Goal: Transaction & Acquisition: Download file/media

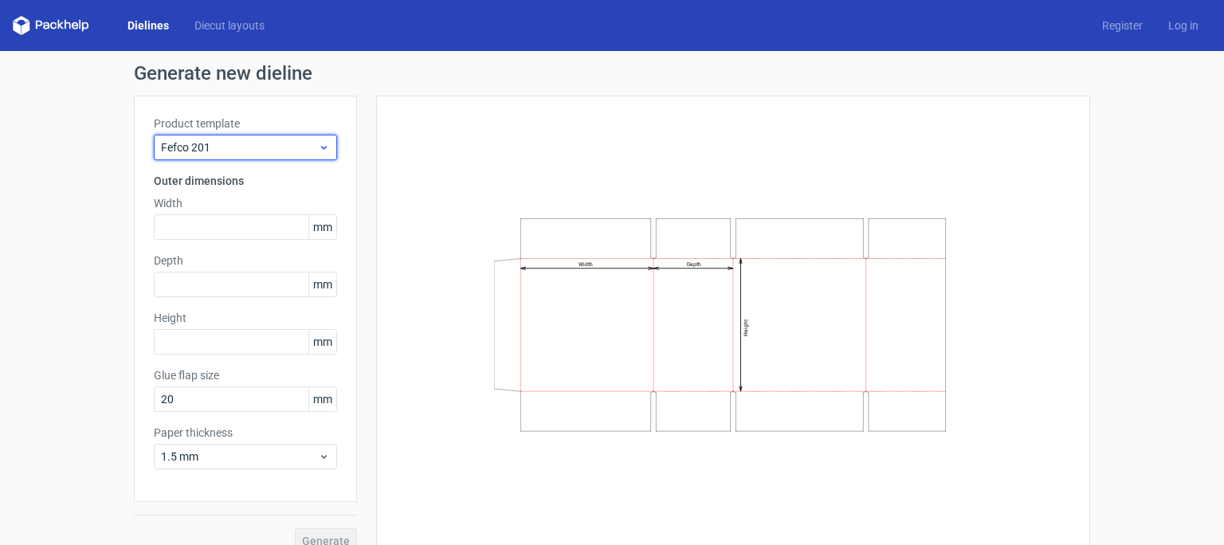
click at [273, 152] on span "Fefco 201" at bounding box center [239, 147] width 157 height 16
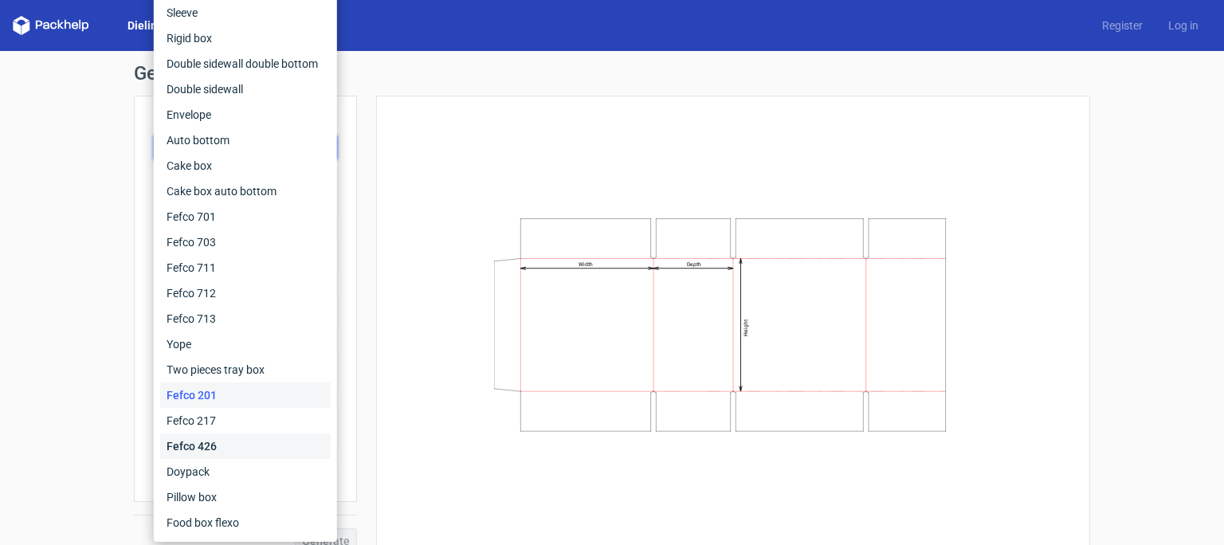
click at [273, 437] on div "Fefco 426" at bounding box center [245, 447] width 171 height 26
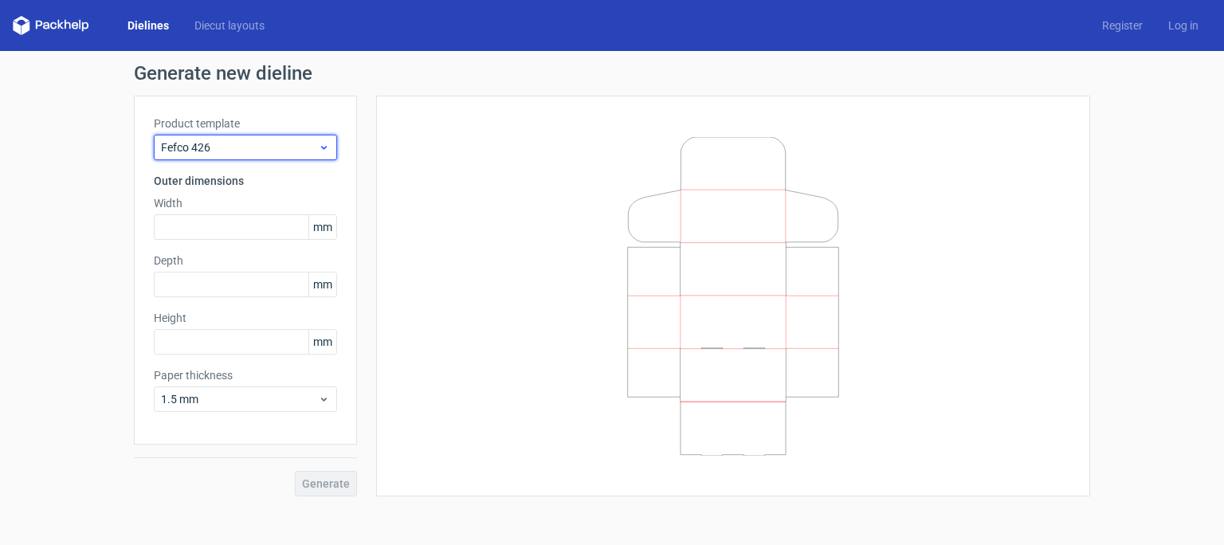
click at [329, 146] on icon at bounding box center [324, 147] width 12 height 13
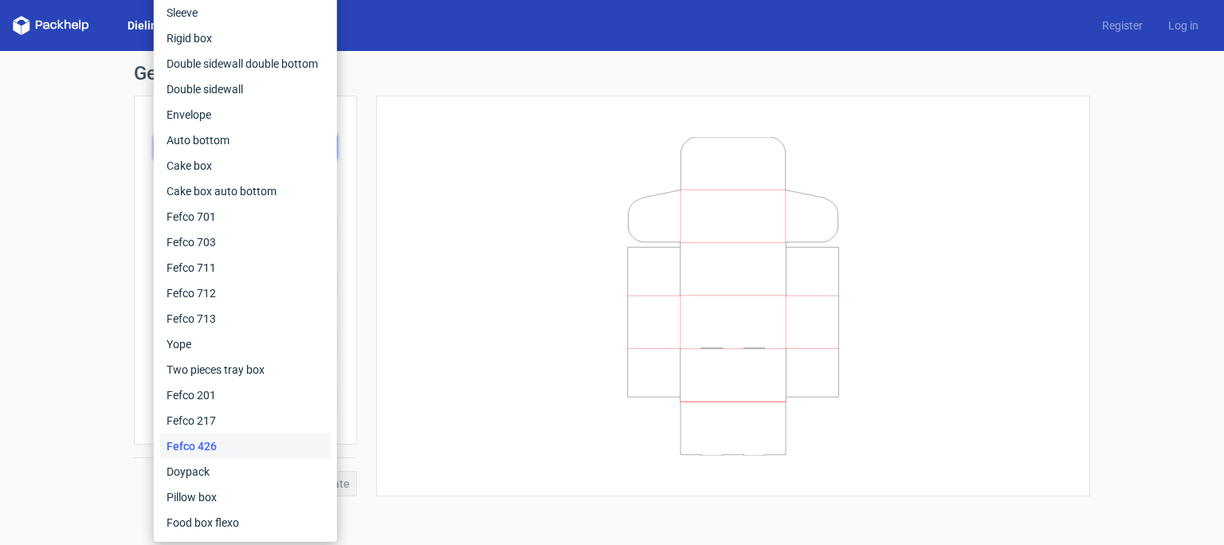
click at [600, 362] on icon at bounding box center [733, 296] width 478 height 319
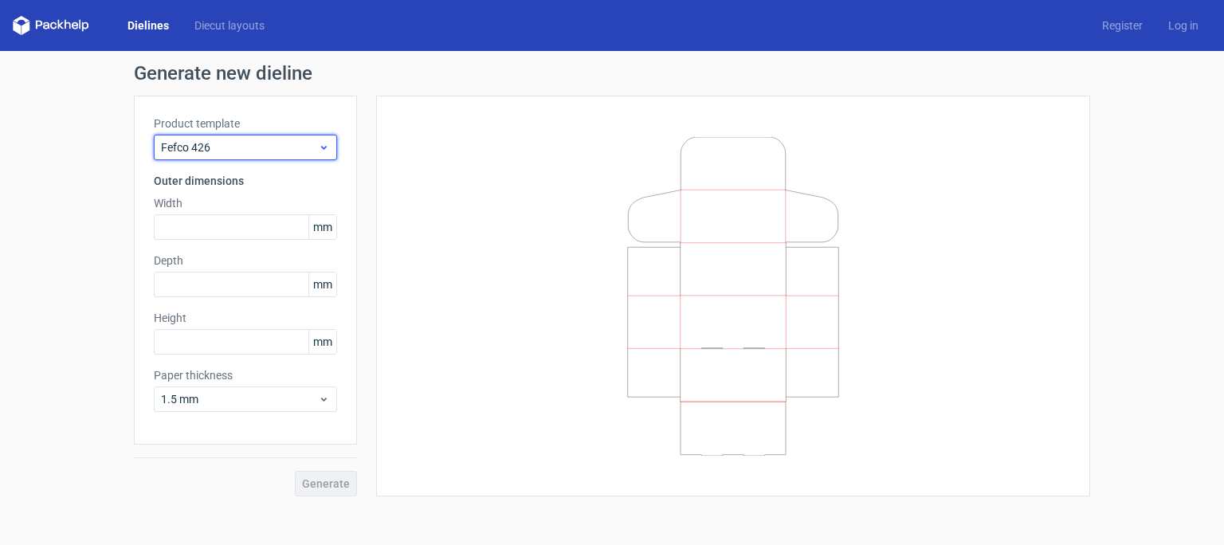
click at [305, 155] on div "Fefco 426" at bounding box center [245, 148] width 183 height 26
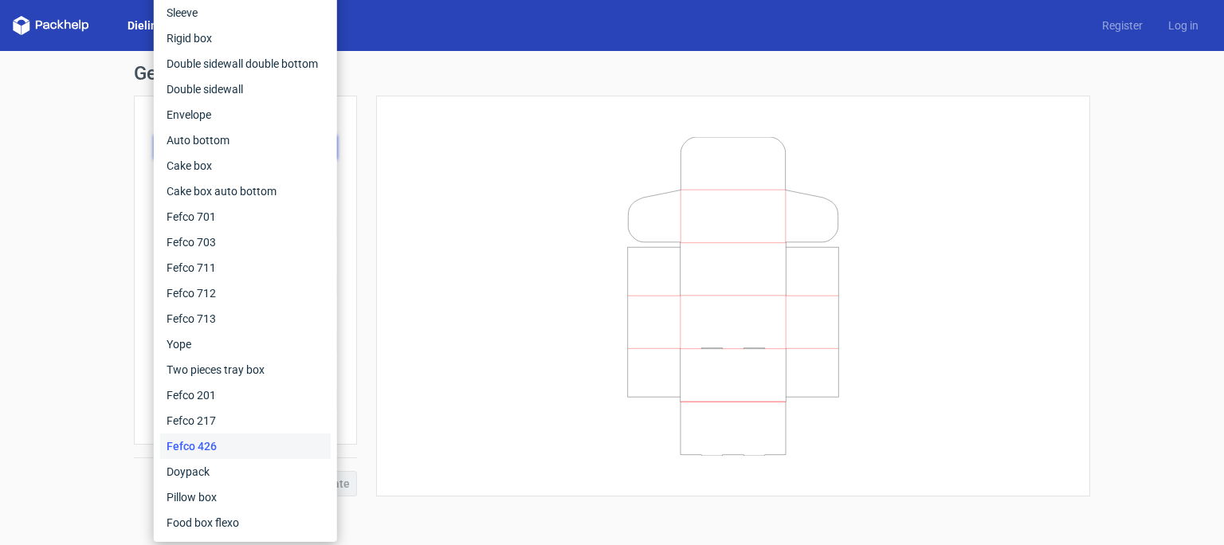
click at [441, 173] on div at bounding box center [733, 296] width 674 height 361
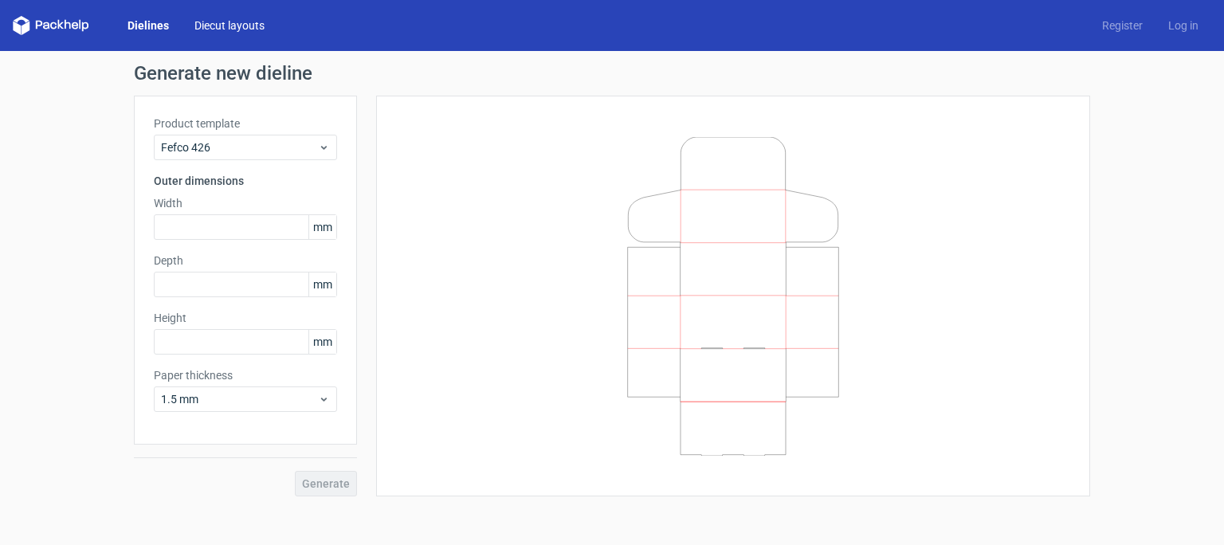
click at [244, 28] on link "Diecut layouts" at bounding box center [230, 26] width 96 height 16
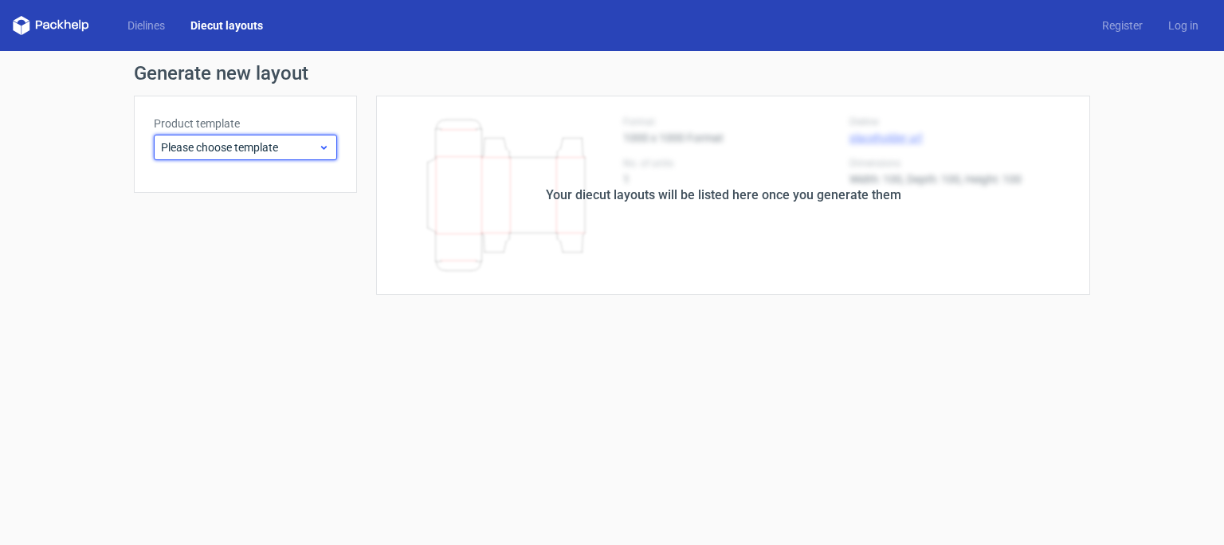
click at [238, 147] on span "Please choose template" at bounding box center [239, 147] width 157 height 16
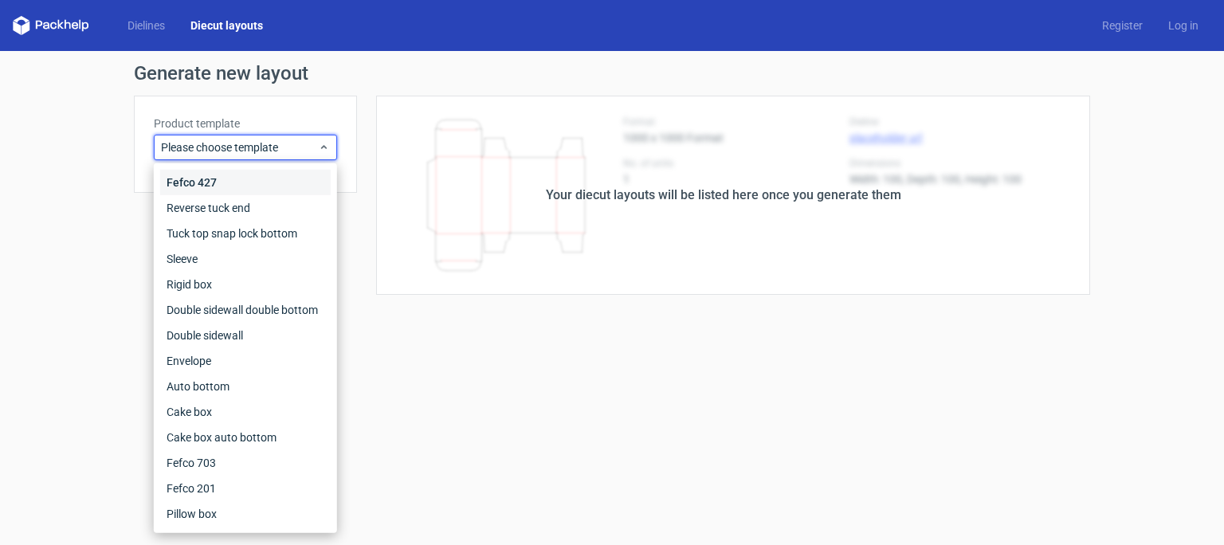
click at [238, 186] on div "Fefco 427" at bounding box center [245, 183] width 171 height 26
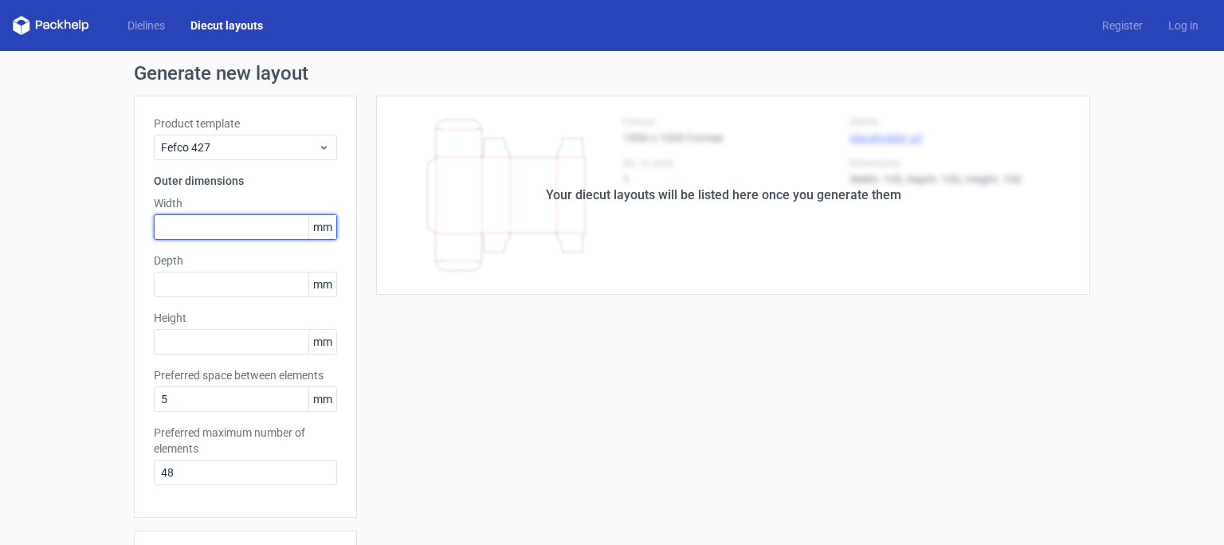
click at [281, 227] on input "text" at bounding box center [245, 227] width 183 height 26
type input "180"
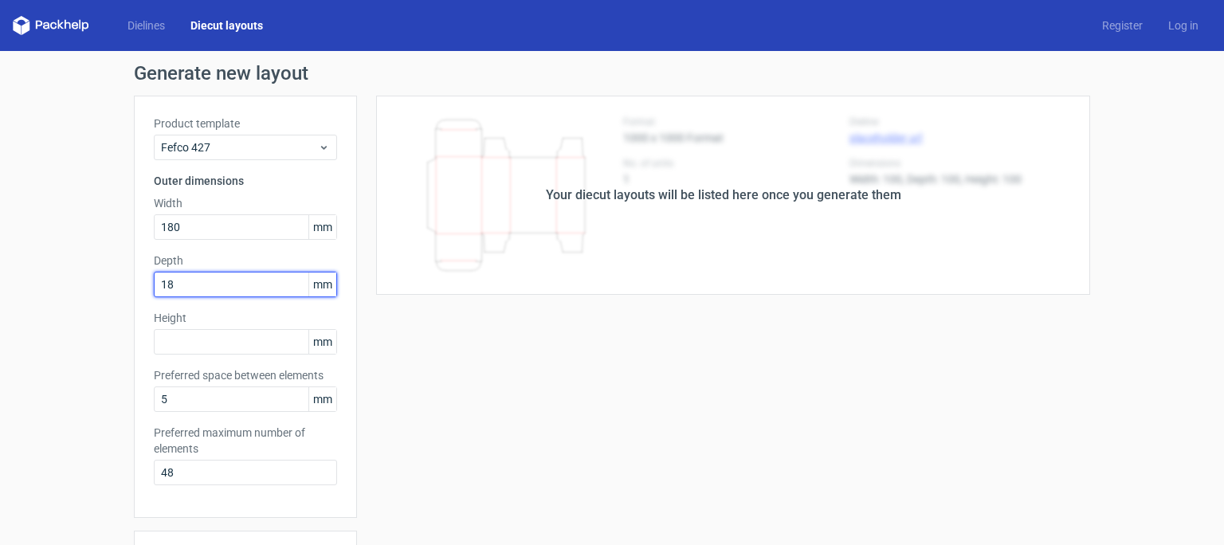
type input "180"
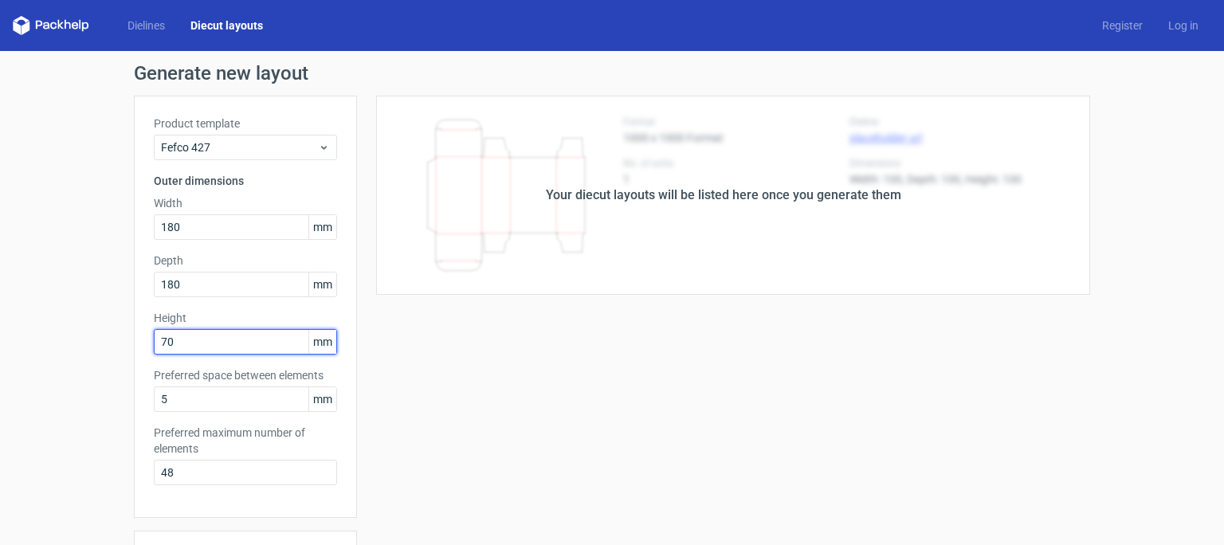
type input "7"
type input "80"
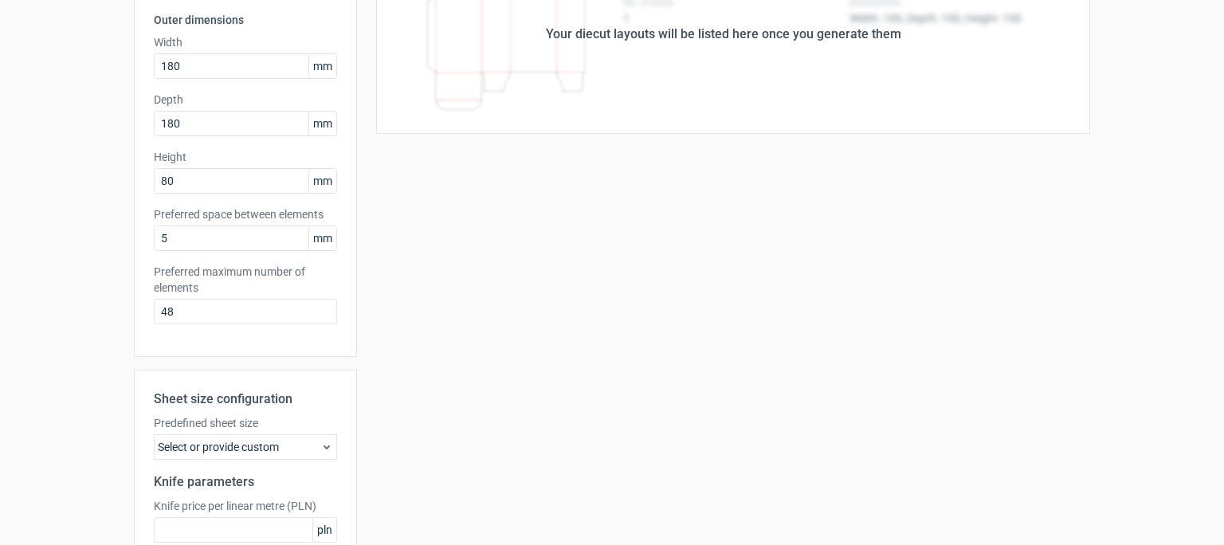
click at [319, 440] on div "Select or provide custom" at bounding box center [245, 447] width 183 height 26
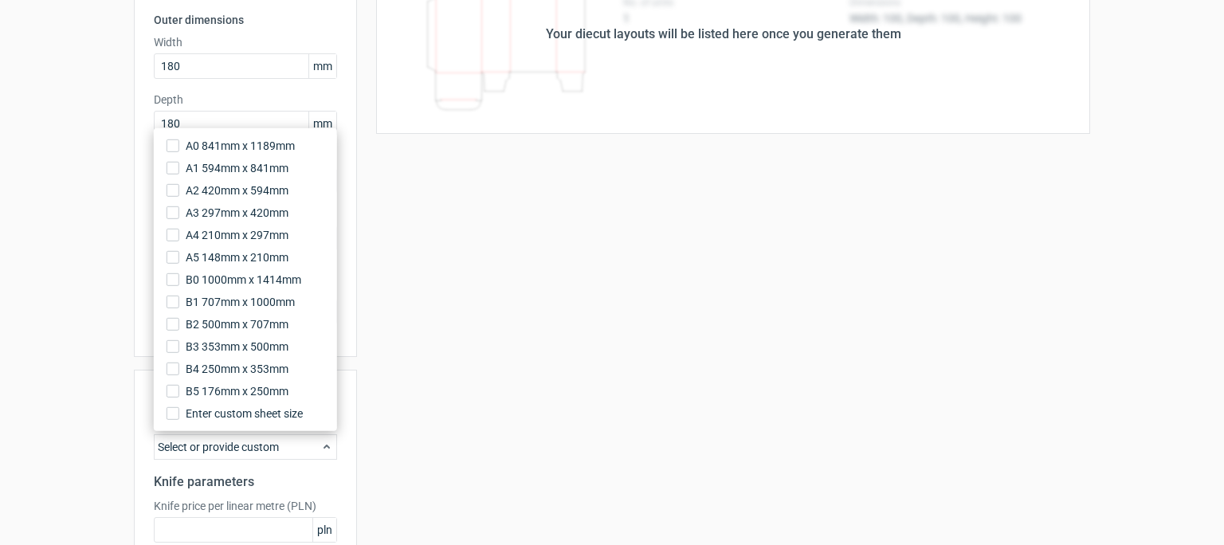
click at [397, 469] on div "Your diecut layouts will be listed here once you generate them Height Depth Wid…" at bounding box center [723, 310] width 733 height 750
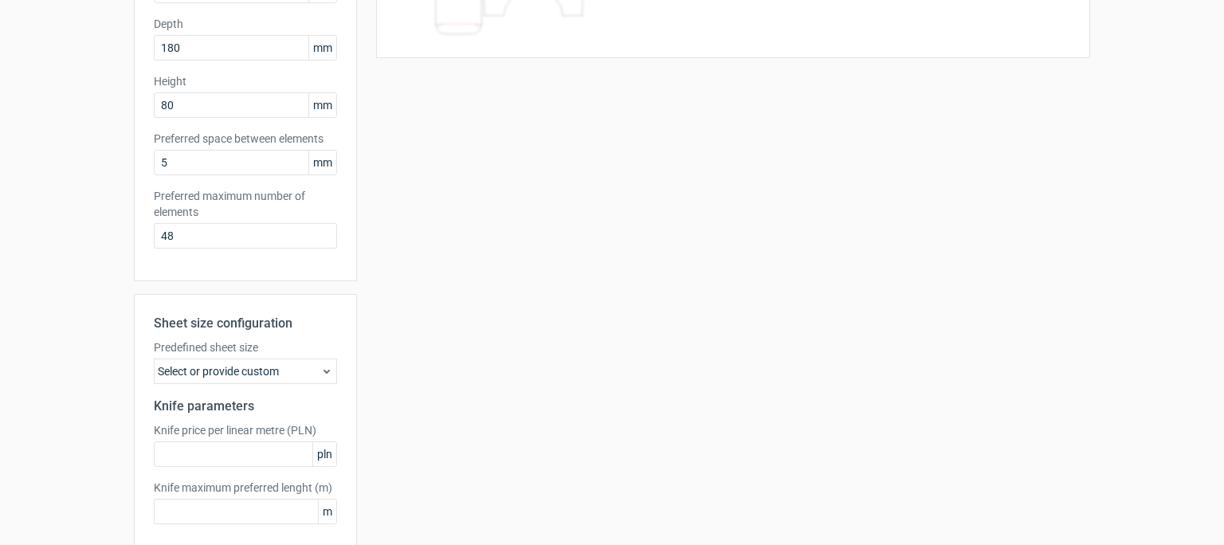
scroll to position [312, 0]
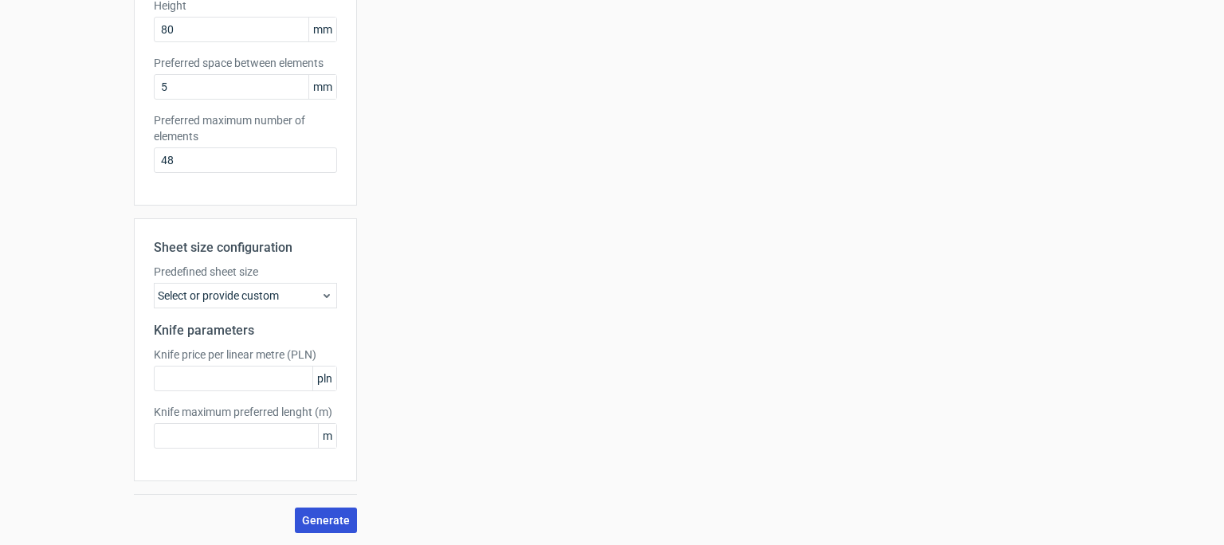
click at [342, 520] on span "Generate" at bounding box center [326, 520] width 48 height 11
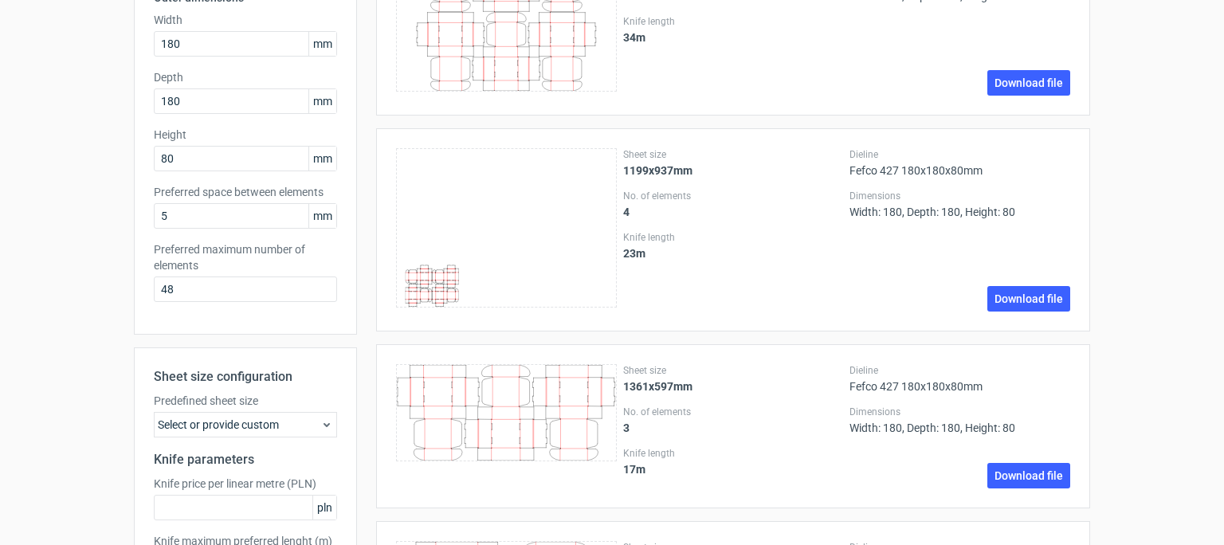
scroll to position [263, 0]
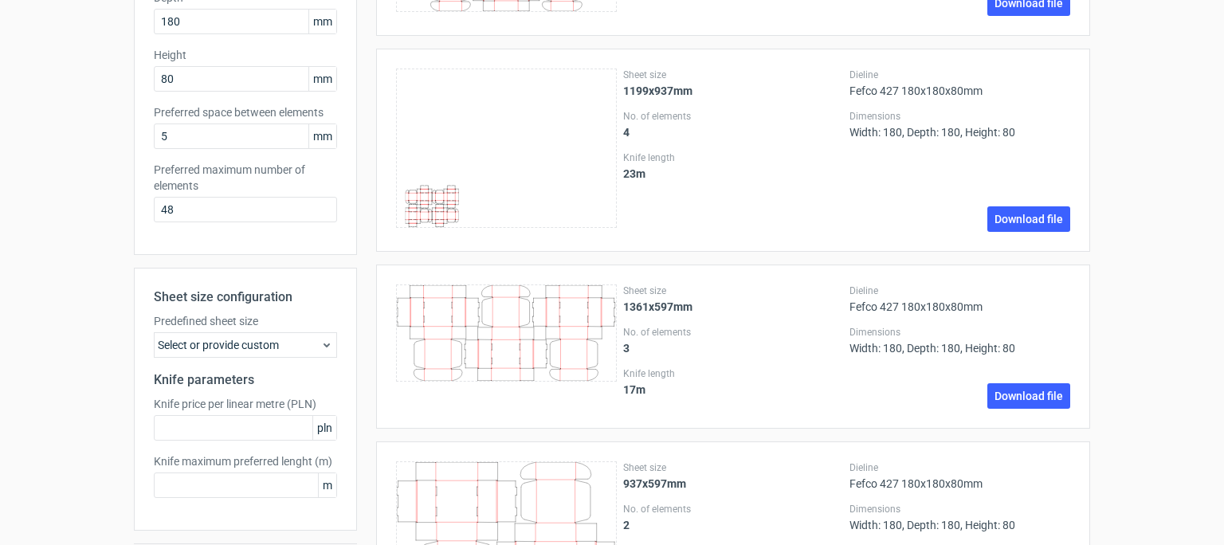
click at [322, 345] on icon at bounding box center [326, 345] width 13 height 13
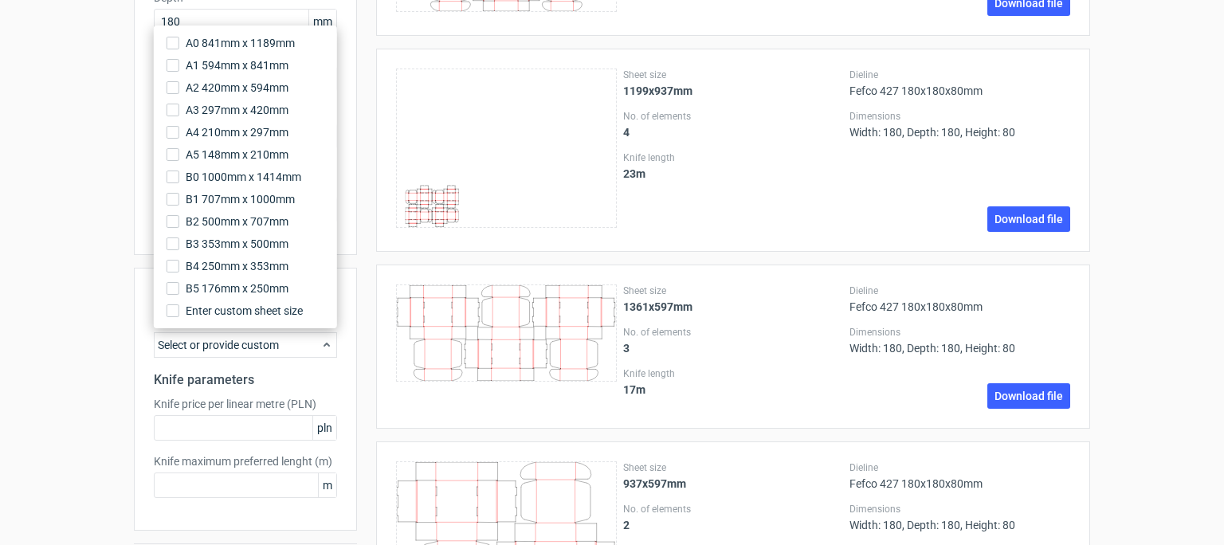
click at [322, 345] on icon at bounding box center [326, 345] width 13 height 13
click at [1151, 309] on div "Generate new layout Product template Fefco 427 Outer dimensions Width 180 mm De…" at bounding box center [612, 328] width 1224 height 1080
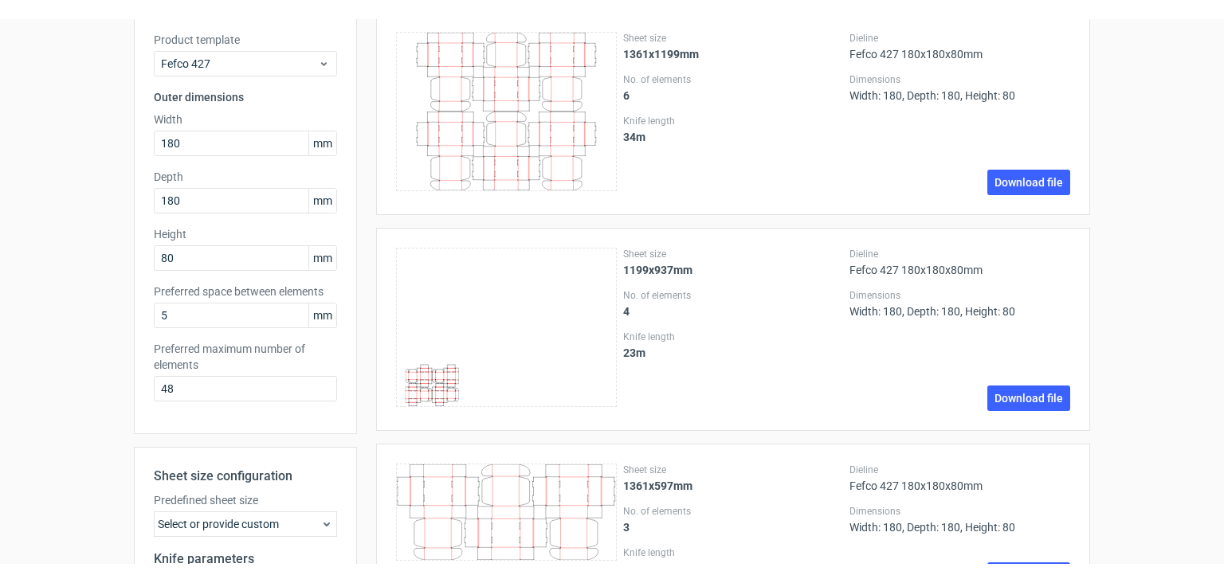
scroll to position [0, 0]
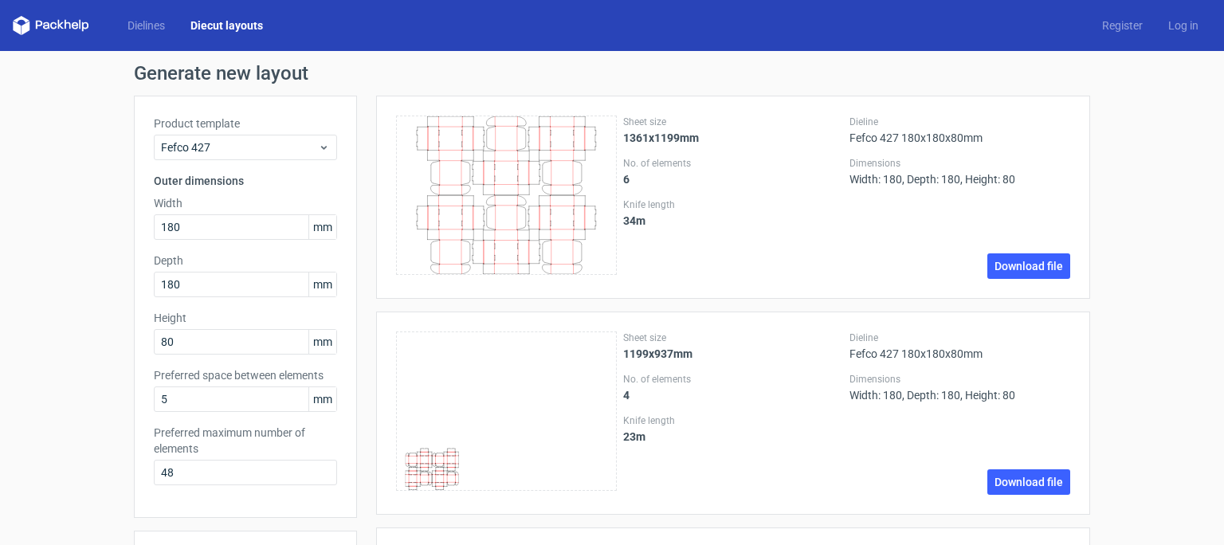
click at [156, 37] on div "Dielines Diecut layouts Register Log in" at bounding box center [612, 25] width 1224 height 51
click at [149, 32] on link "Dielines" at bounding box center [146, 26] width 63 height 16
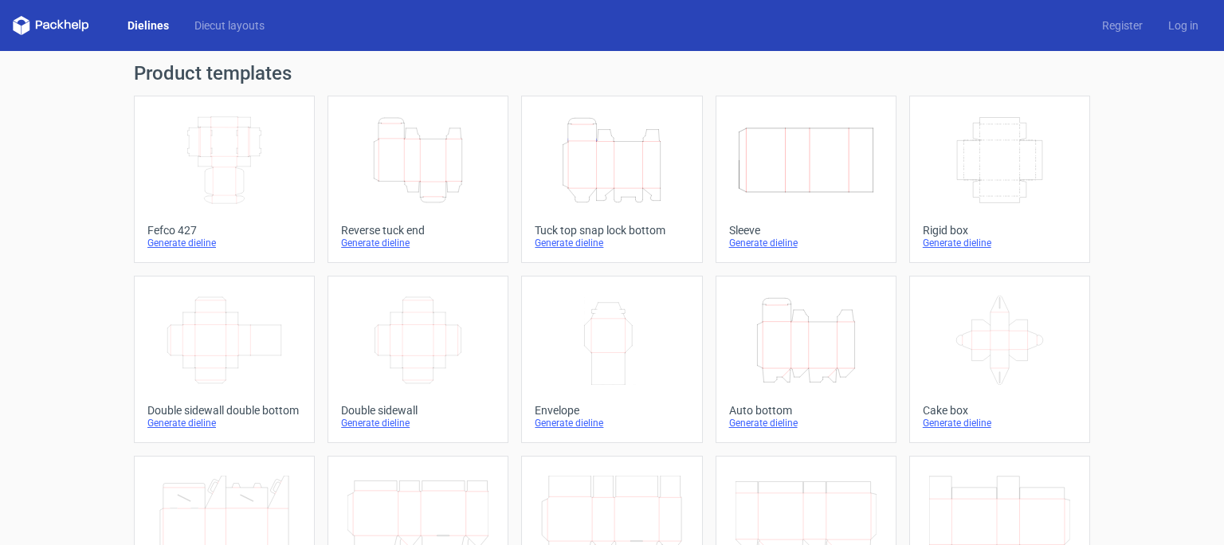
click at [276, 157] on icon "Width Depth Height" at bounding box center [224, 160] width 141 height 89
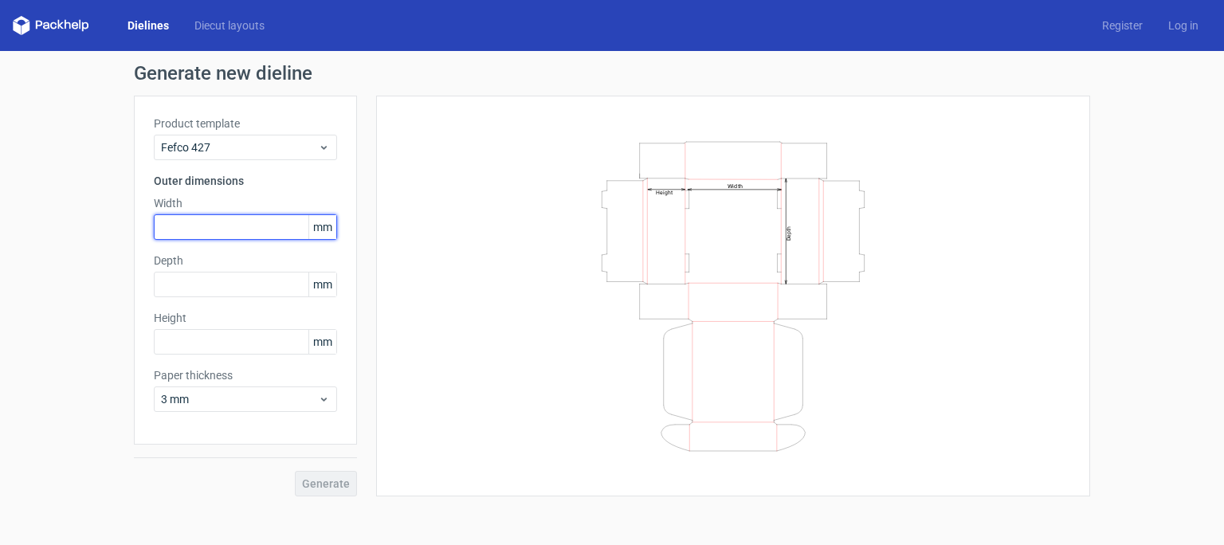
click at [206, 230] on input "text" at bounding box center [245, 227] width 183 height 26
type input "180"
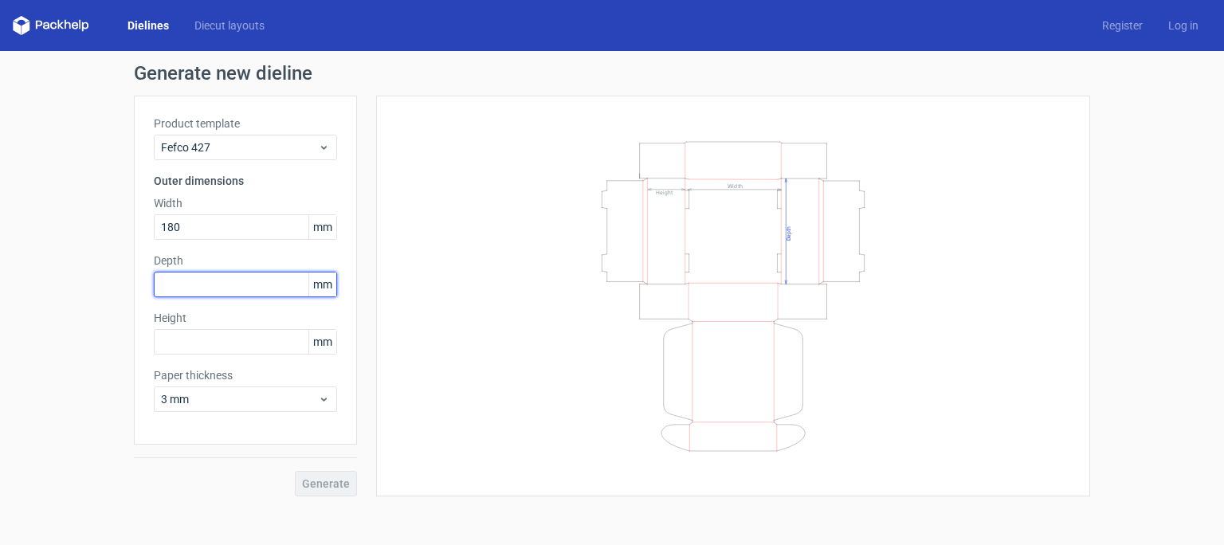
click at [175, 281] on input "text" at bounding box center [245, 285] width 183 height 26
type input "180"
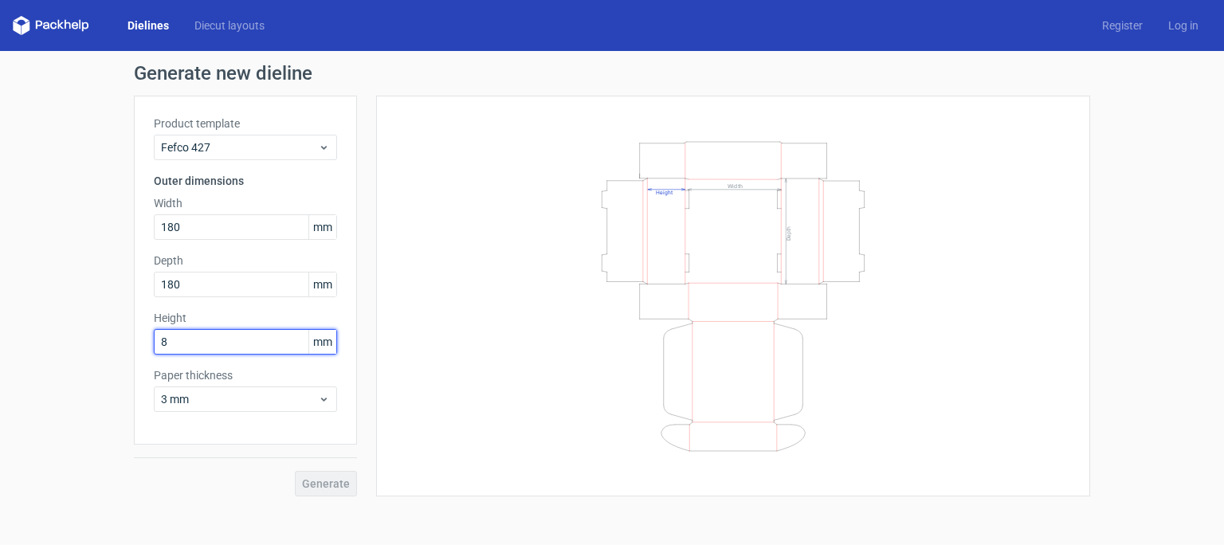
type input "80"
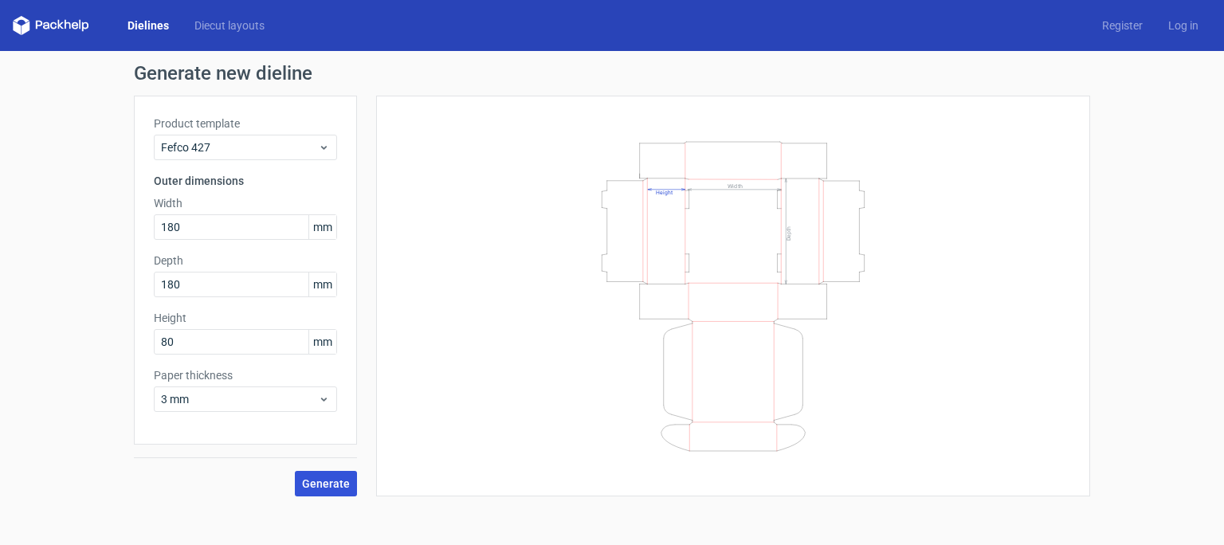
drag, startPoint x: 367, startPoint y: 480, endPoint x: 350, endPoint y: 484, distance: 17.2
click at [352, 484] on div "Product template Fefco 427 Outer dimensions Width 180 mm Depth 180 mm Height 80…" at bounding box center [612, 296] width 956 height 401
click at [347, 483] on span "Generate" at bounding box center [326, 483] width 48 height 11
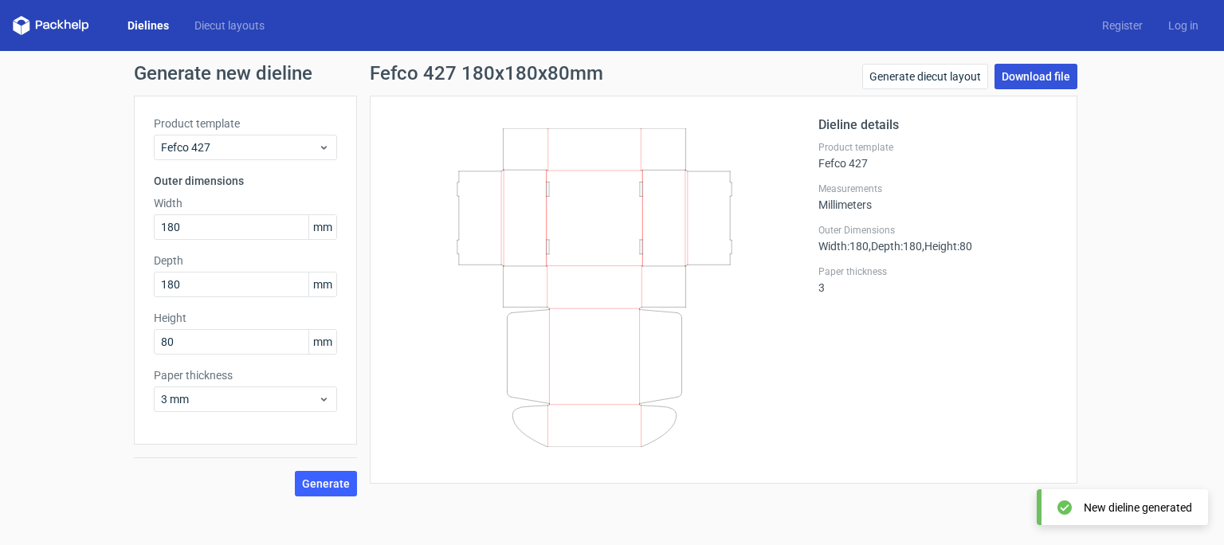
click at [1042, 75] on link "Download file" at bounding box center [1036, 77] width 83 height 26
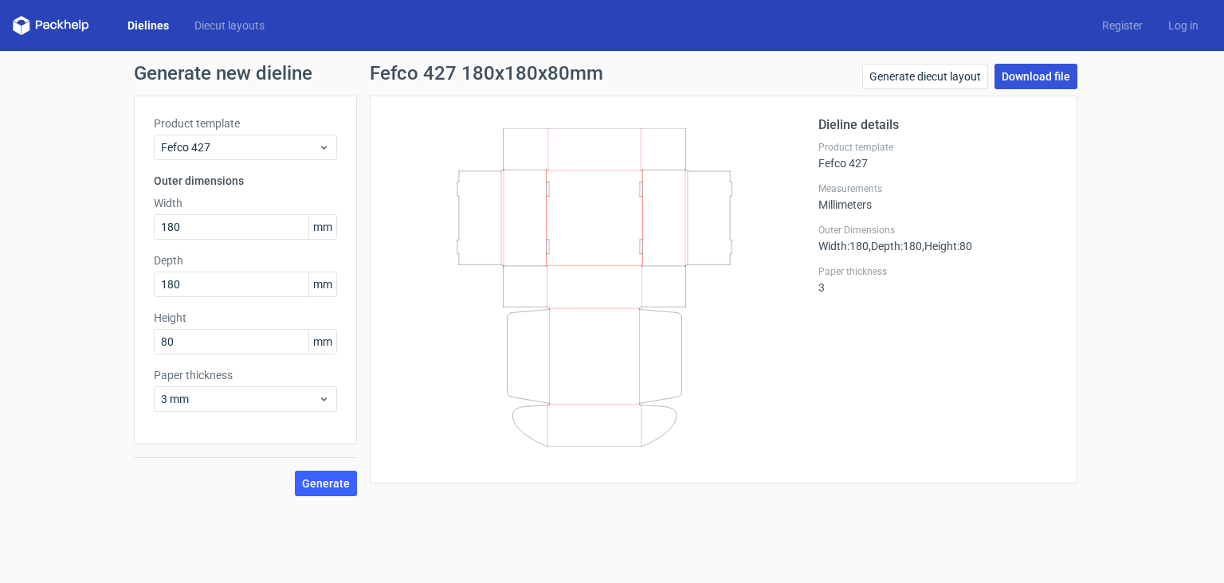
click at [1062, 71] on link "Download file" at bounding box center [1036, 77] width 83 height 26
